Goal: Book appointment/travel/reservation

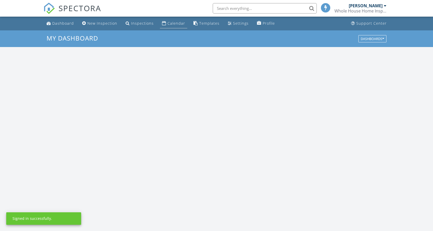
scroll to position [481, 441]
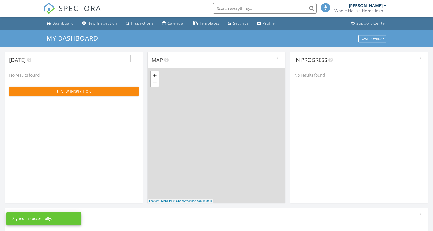
click at [167, 24] on div "Calendar" at bounding box center [176, 23] width 18 height 5
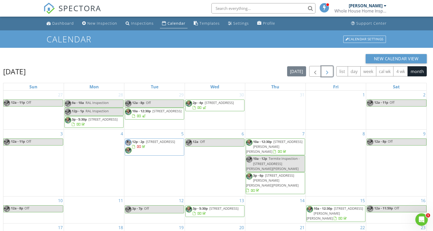
click at [327, 67] on button "button" at bounding box center [327, 71] width 12 height 11
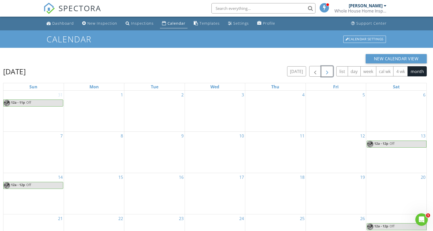
click at [164, 147] on div "9" at bounding box center [154, 152] width 60 height 41
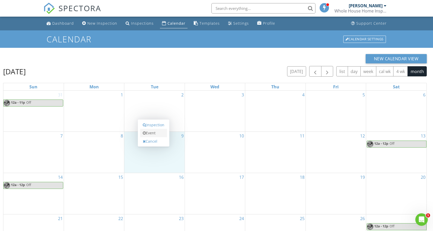
click at [161, 133] on link "Event" at bounding box center [153, 133] width 27 height 8
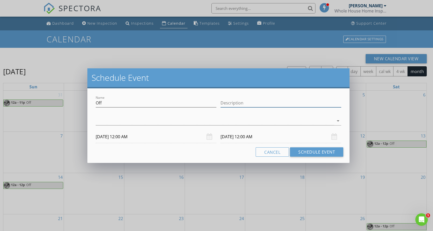
click at [240, 105] on input "Description" at bounding box center [280, 103] width 121 height 9
type input "Dad dr appointment"
click at [212, 122] on div at bounding box center [215, 121] width 238 height 9
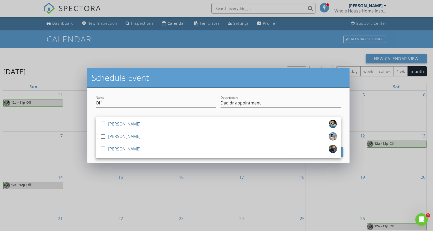
click at [212, 122] on div "check_box_outline_blank [PERSON_NAME]" at bounding box center [218, 125] width 237 height 10
click at [241, 88] on div "Name Off Description Dad dr appointment check_box [PERSON_NAME] check_box_outli…" at bounding box center [218, 125] width 262 height 75
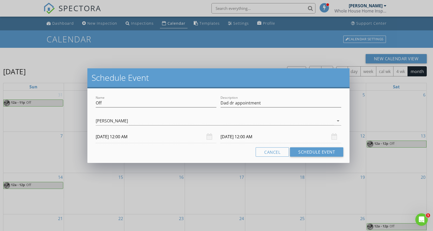
click at [259, 139] on input "[DATE] 12:00 AM" at bounding box center [280, 137] width 121 height 13
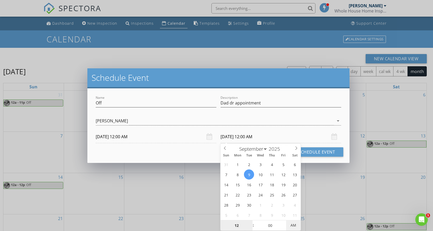
type input "[DATE] 12:00 PM"
click at [292, 223] on span "AM" at bounding box center [293, 225] width 14 height 10
type input "01"
type input "[DATE] 1:00 PM"
click at [250, 222] on span at bounding box center [251, 222] width 4 height 5
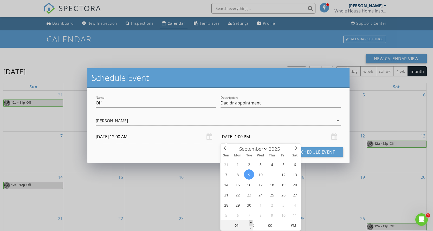
type input "02"
type input "[DATE] 2:00 PM"
click at [250, 222] on span at bounding box center [251, 222] width 4 height 5
type input "03"
type input "[DATE] 3:00 PM"
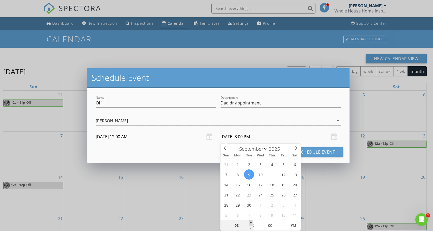
click at [250, 222] on span at bounding box center [251, 222] width 4 height 5
type input "04"
type input "[DATE] 4:00 PM"
click at [250, 222] on span at bounding box center [251, 222] width 4 height 5
type input "05"
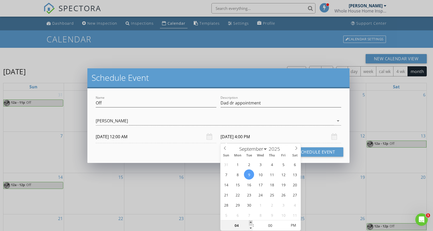
type input "[DATE] 5:00 PM"
click at [250, 222] on span at bounding box center [251, 222] width 4 height 5
type input "06"
type input "[DATE] 6:00 PM"
click at [250, 222] on span at bounding box center [251, 222] width 4 height 5
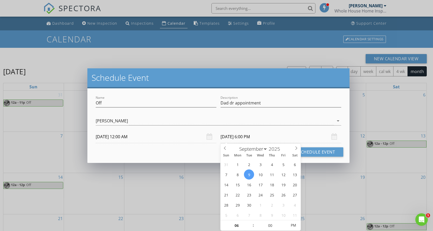
click at [257, 83] on div "Schedule Event" at bounding box center [218, 78] width 262 height 20
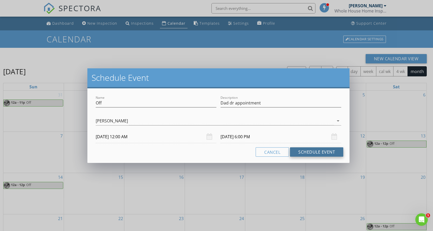
click at [313, 155] on button "Schedule Event" at bounding box center [316, 151] width 53 height 9
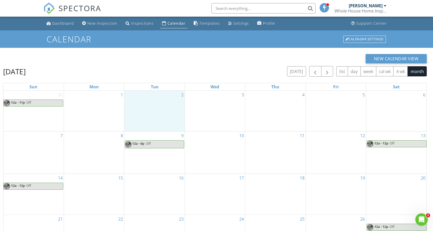
click at [167, 106] on div "2" at bounding box center [154, 111] width 60 height 41
click at [160, 92] on link "Event" at bounding box center [153, 92] width 27 height 8
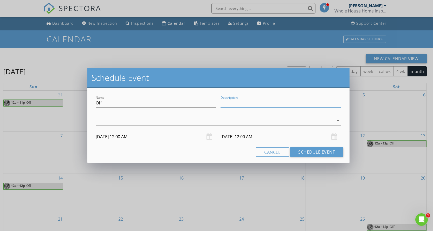
click at [235, 103] on input "Description" at bounding box center [280, 103] width 121 height 9
type input "Classes"
click at [224, 122] on div at bounding box center [215, 121] width 238 height 9
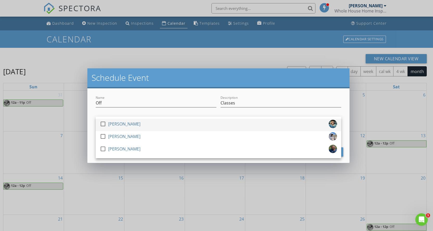
click at [186, 123] on div "check_box_outline_blank [PERSON_NAME]" at bounding box center [218, 125] width 237 height 10
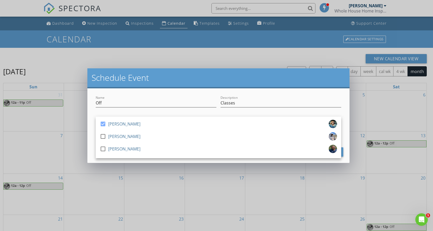
click at [221, 74] on h2 "Schedule Event" at bounding box center [219, 78] width 254 height 10
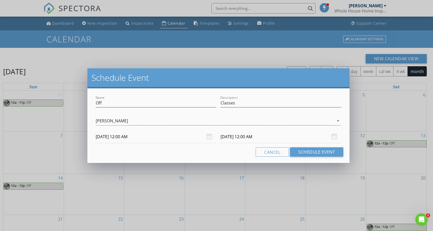
click at [255, 138] on input "[DATE] 12:00 AM" at bounding box center [280, 137] width 121 height 13
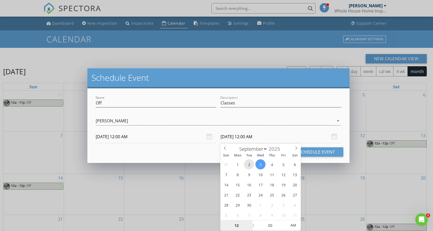
type input "[DATE] 12:00 AM"
type input "01"
type input "[DATE] 1:00 AM"
click at [250, 222] on span at bounding box center [251, 222] width 4 height 5
type input "02"
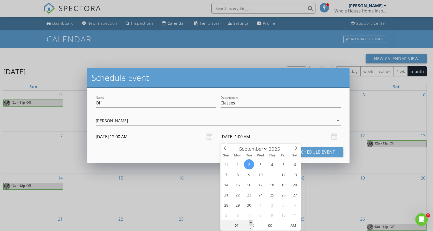
type input "[DATE] 2:00 AM"
click at [250, 222] on span at bounding box center [251, 222] width 4 height 5
type input "03"
type input "[DATE] 3:00 AM"
click at [250, 222] on span at bounding box center [251, 222] width 4 height 5
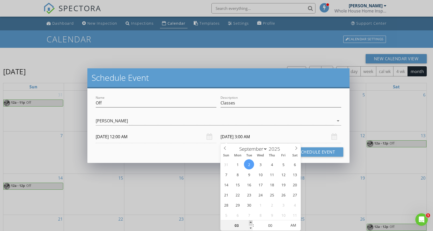
type input "04"
type input "[DATE] 4:00 AM"
click at [250, 222] on span at bounding box center [251, 222] width 4 height 5
type input "05"
type input "[DATE] 5:00 AM"
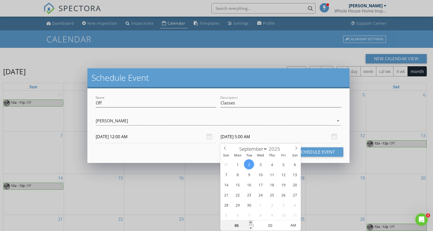
click at [250, 222] on span at bounding box center [251, 222] width 4 height 5
type input "06"
click at [250, 222] on span at bounding box center [251, 222] width 4 height 5
type input "[DATE] 6:00 PM"
click at [294, 227] on span "AM" at bounding box center [293, 225] width 14 height 10
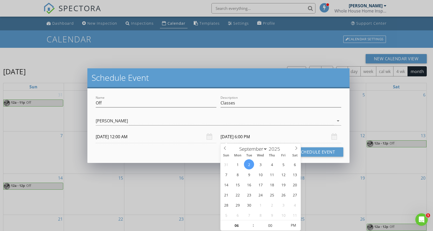
click at [125, 137] on input "[DATE] 12:00 AM" at bounding box center [156, 137] width 121 height 13
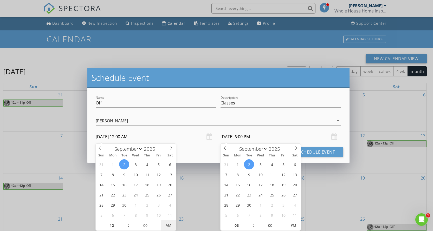
type input "[DATE] 12:00 PM"
type input "[DATE] 6:00 AM"
click at [170, 224] on span "AM" at bounding box center [168, 225] width 14 height 10
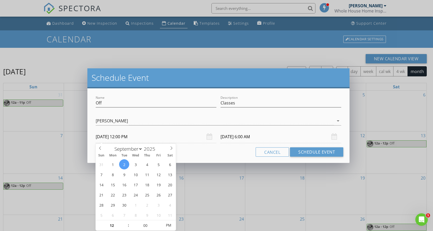
click at [212, 76] on h2 "Schedule Event" at bounding box center [219, 78] width 254 height 10
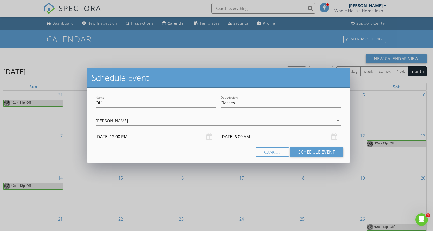
click at [129, 136] on input "[DATE] 12:00 PM" at bounding box center [156, 137] width 121 height 13
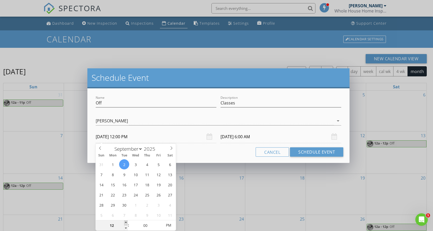
type input "01"
type input "[DATE] 1:00 PM"
click at [126, 222] on span at bounding box center [126, 222] width 4 height 5
type input "02"
type input "[DATE] 2:00 PM"
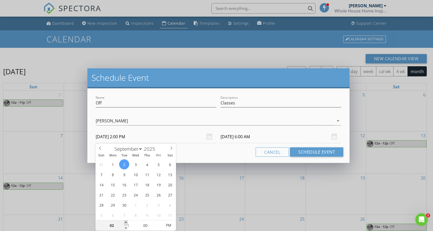
click at [126, 222] on span at bounding box center [126, 222] width 4 height 5
type input "[DATE] 8:00 AM"
type input "01"
type input "[DATE] 1:00 PM"
click at [125, 229] on span at bounding box center [126, 228] width 4 height 5
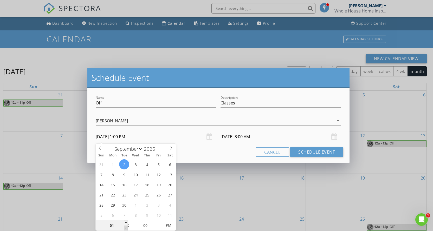
type input "[DATE] 7:00 AM"
type input "02"
type input "[DATE] 2:00 PM"
click at [127, 224] on span at bounding box center [126, 222] width 4 height 5
type input "08"
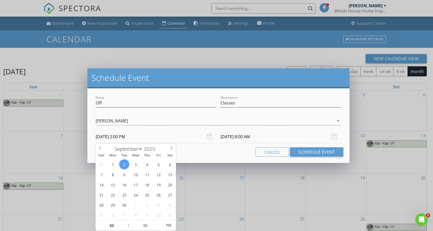
click at [224, 77] on h2 "Schedule Event" at bounding box center [219, 78] width 254 height 10
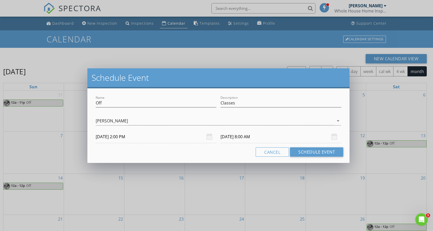
click at [258, 137] on input "[DATE] 8:00 AM" at bounding box center [280, 137] width 121 height 13
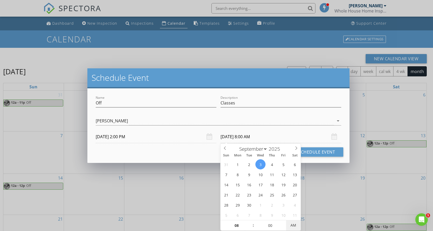
type input "[DATE] 8:00 PM"
click at [296, 225] on span "PM" at bounding box center [293, 225] width 14 height 10
click at [274, 87] on div "Schedule Event" at bounding box center [218, 78] width 262 height 20
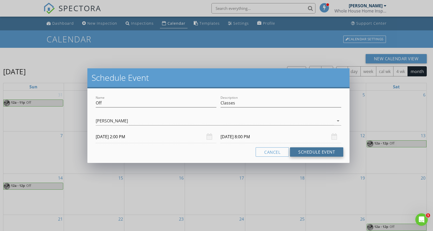
click at [309, 152] on button "Schedule Event" at bounding box center [316, 151] width 53 height 9
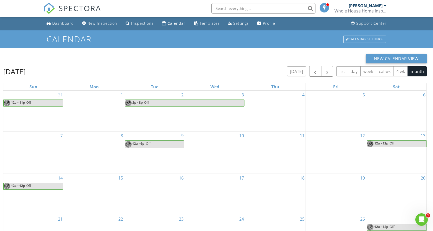
click at [229, 103] on span "Off" at bounding box center [194, 103] width 100 height 7
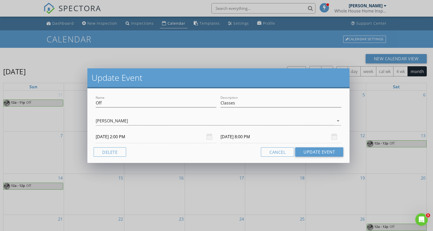
click at [226, 136] on input "[DATE] 8:00 PM" at bounding box center [280, 137] width 121 height 13
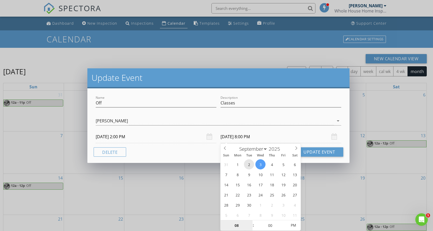
type input "[DATE] 8:00 PM"
click at [263, 82] on h2 "Update Event" at bounding box center [219, 78] width 254 height 10
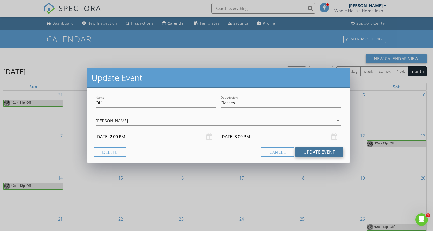
click at [313, 151] on button "Update Event" at bounding box center [319, 151] width 48 height 9
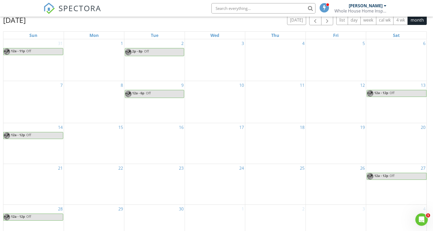
scroll to position [52, 0]
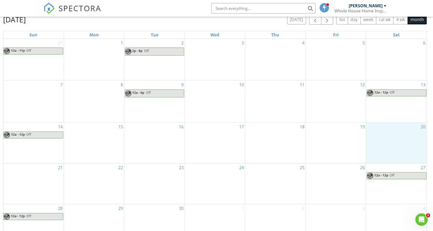
click at [391, 151] on div "20" at bounding box center [396, 143] width 60 height 41
click at [394, 138] on link "Event" at bounding box center [395, 138] width 27 height 8
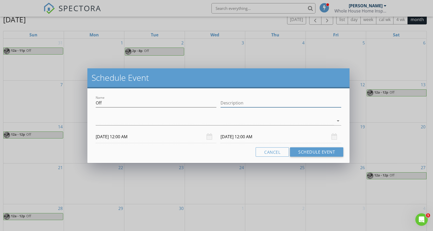
click at [229, 105] on input "Description" at bounding box center [280, 103] width 121 height 9
click at [219, 118] on div at bounding box center [215, 121] width 238 height 9
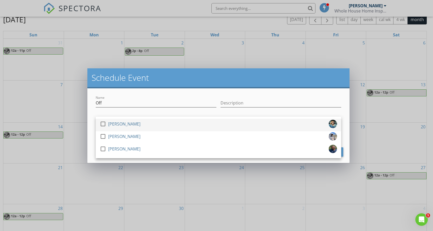
click at [214, 122] on div "check_box_outline_blank [PERSON_NAME]" at bounding box center [218, 125] width 237 height 10
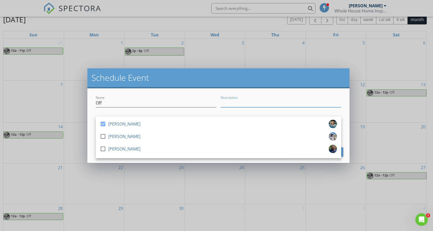
click at [229, 101] on input "Description" at bounding box center [280, 103] width 121 height 9
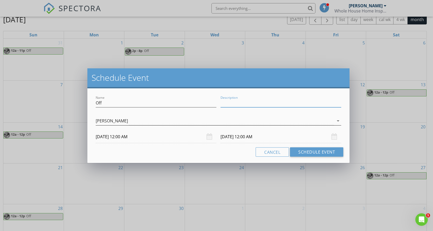
type input "Classes"
click at [319, 152] on button "Schedule Event" at bounding box center [316, 151] width 53 height 9
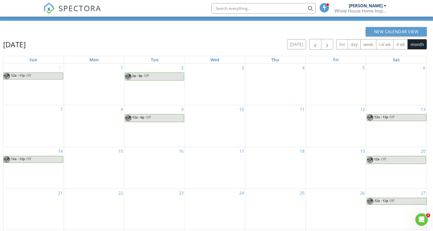
scroll to position [0, 0]
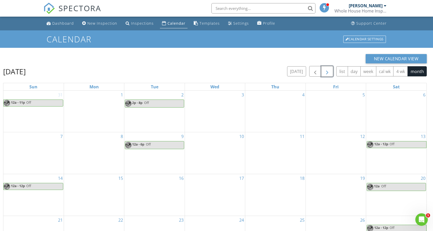
click at [326, 73] on span "button" at bounding box center [327, 71] width 6 height 6
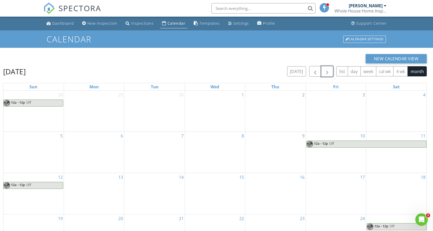
click at [398, 105] on div "4" at bounding box center [396, 111] width 60 height 41
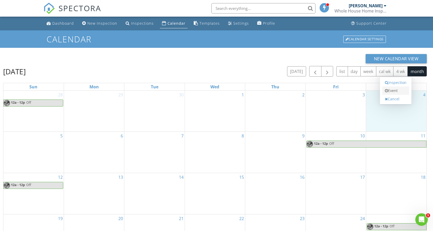
click at [398, 93] on link "Event" at bounding box center [395, 91] width 27 height 8
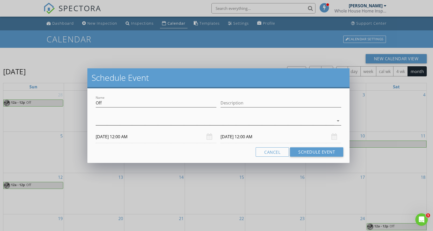
click at [205, 119] on div at bounding box center [215, 121] width 238 height 9
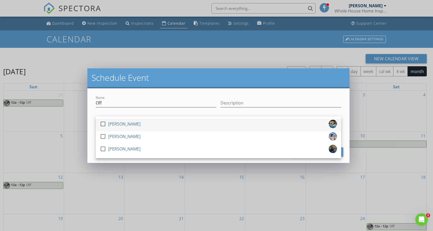
click at [202, 125] on div "check_box_outline_blank [PERSON_NAME]" at bounding box center [218, 125] width 237 height 10
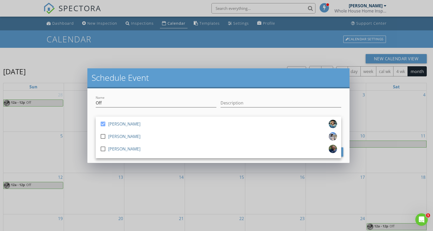
click at [286, 90] on div "Name Off Description check_box [PERSON_NAME] check_box_outline_blank [PERSON_NA…" at bounding box center [218, 125] width 262 height 75
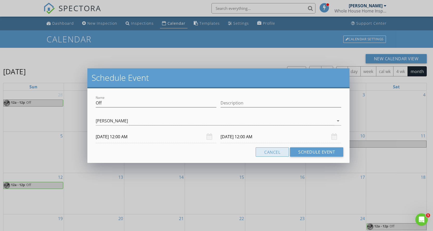
click at [284, 151] on button "Cancel" at bounding box center [272, 151] width 33 height 9
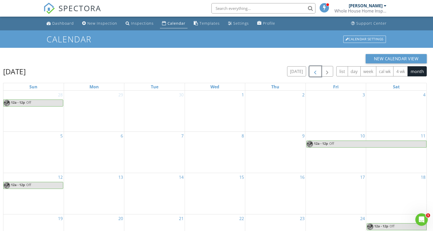
click at [316, 74] on span "button" at bounding box center [315, 71] width 6 height 6
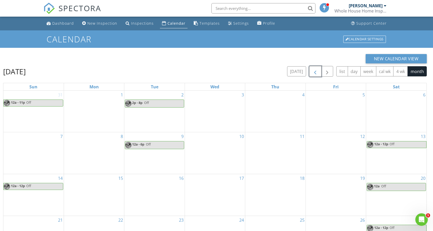
click at [318, 72] on button "button" at bounding box center [315, 71] width 12 height 11
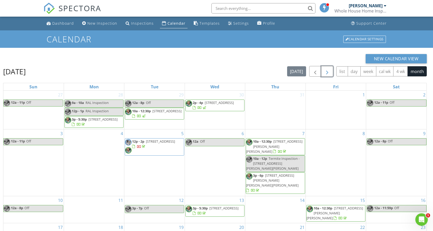
click at [324, 70] on span "button" at bounding box center [327, 71] width 6 height 6
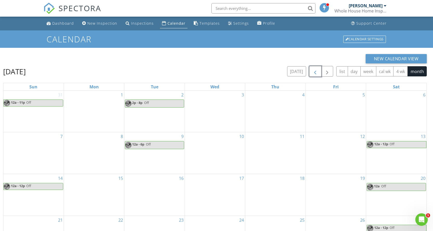
click at [318, 74] on button "button" at bounding box center [315, 71] width 12 height 11
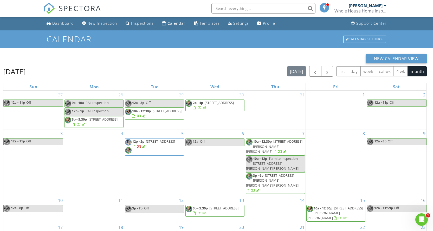
click at [318, 66] on div "New Calendar View [DATE] [DATE] list day week cal wk 4 wk month Sun Mon Tue Wed…" at bounding box center [215, 175] width 424 height 243
click at [330, 68] on button "button" at bounding box center [327, 71] width 12 height 11
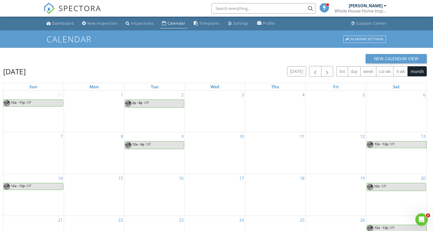
click at [162, 63] on div "New Calendar View" at bounding box center [215, 58] width 424 height 9
click at [167, 22] on div "Calendar" at bounding box center [176, 23] width 18 height 5
